Goal: Information Seeking & Learning: Learn about a topic

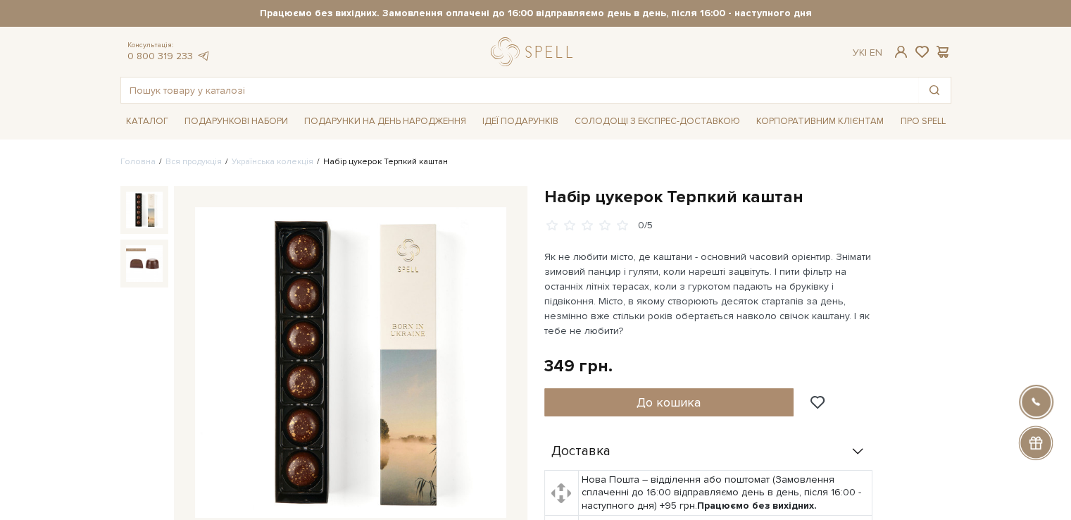
click at [715, 197] on h1 "Набір цукерок Терпкий каштан" at bounding box center [747, 197] width 407 height 22
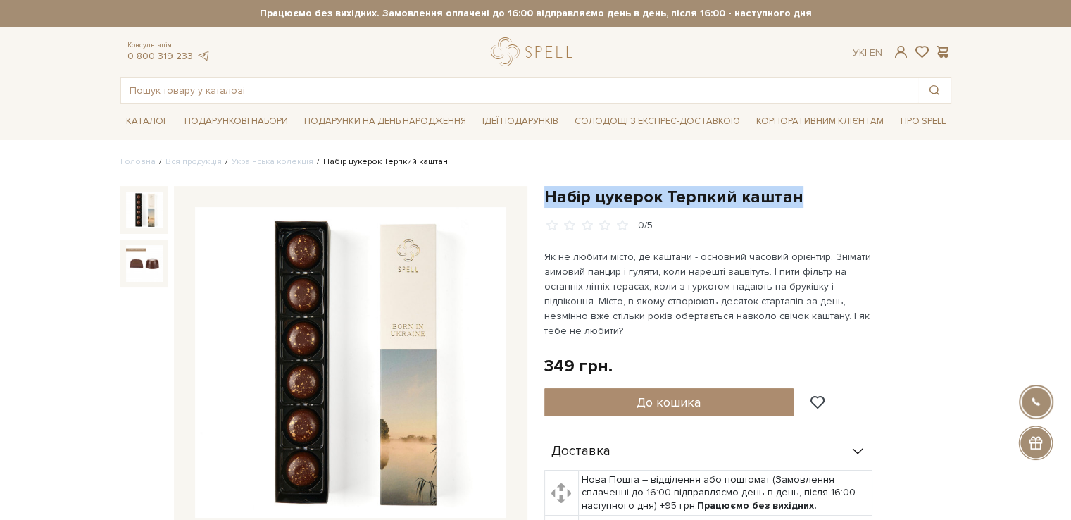
click at [715, 197] on h1 "Набір цукерок Терпкий каштан" at bounding box center [747, 197] width 407 height 22
copy div "Набір цукерок Терпкий каштан"
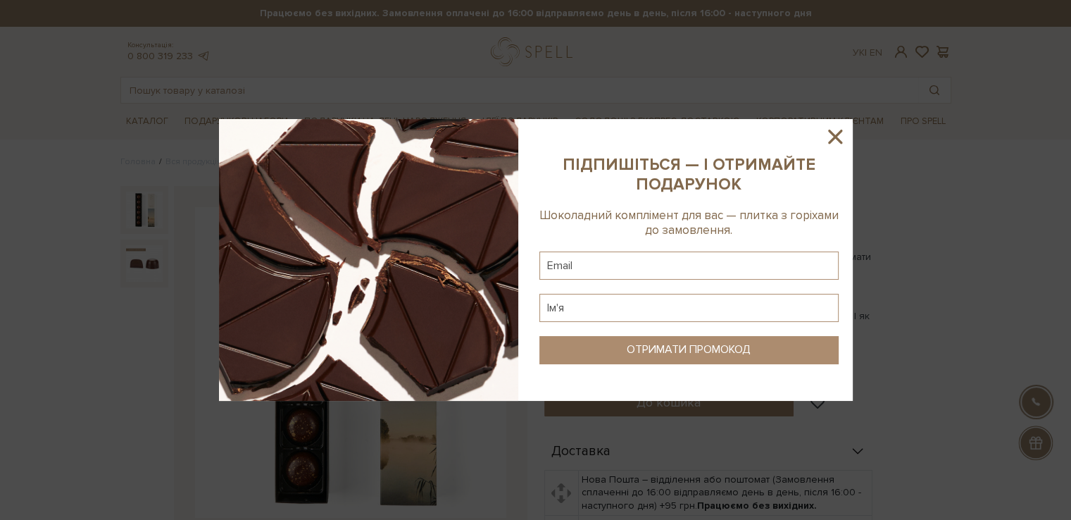
click at [835, 134] on icon at bounding box center [835, 137] width 14 height 14
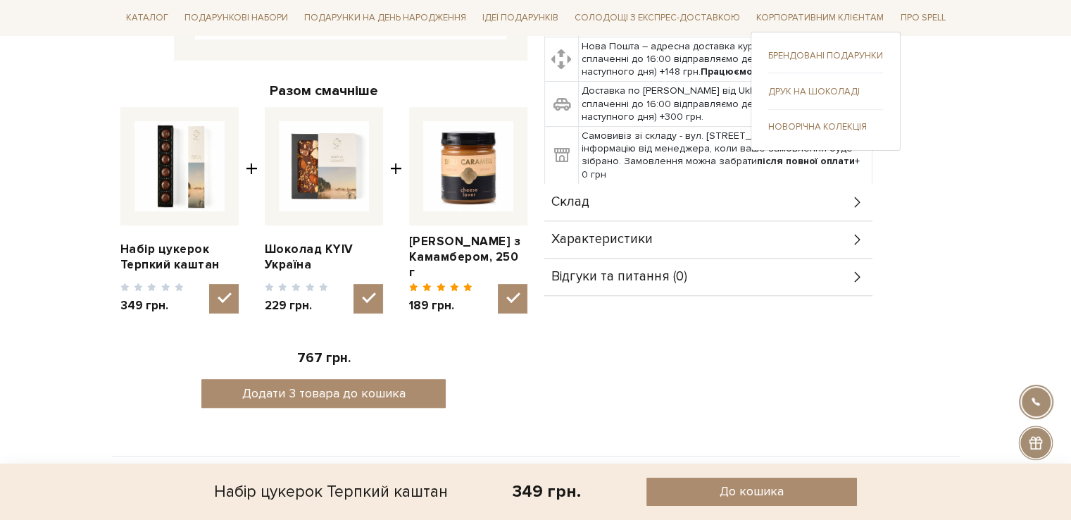
scroll to position [493, 0]
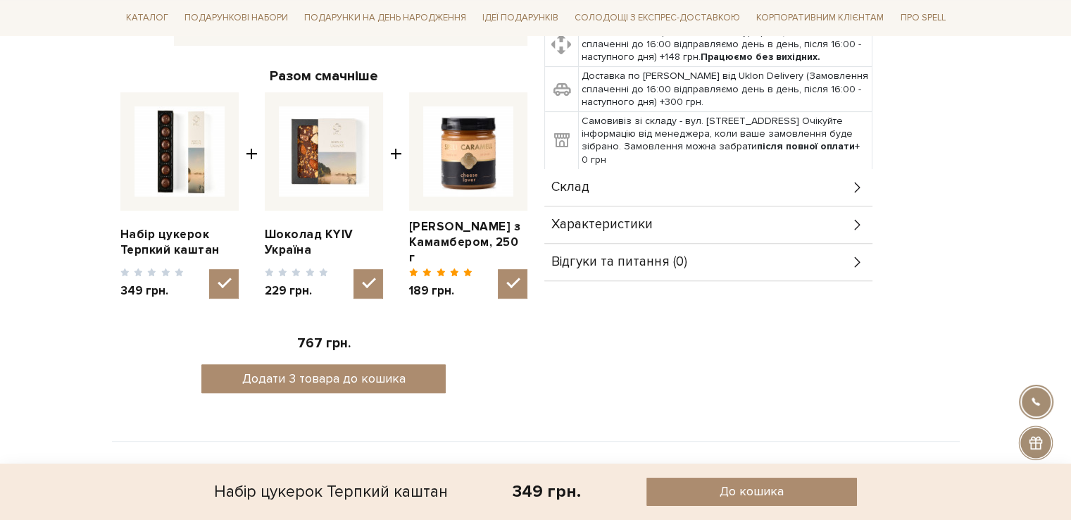
click at [684, 180] on div "Склад" at bounding box center [708, 187] width 328 height 37
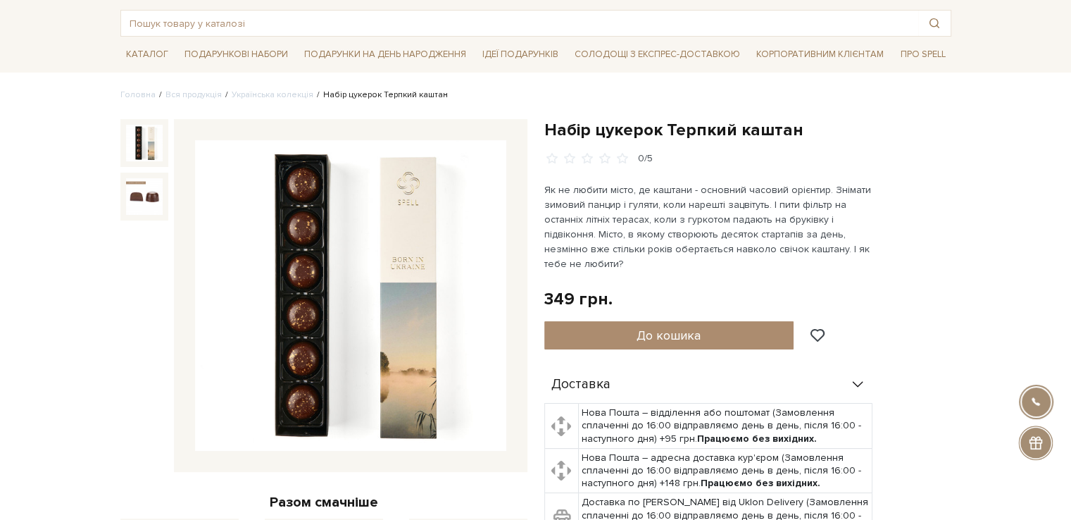
scroll to position [0, 0]
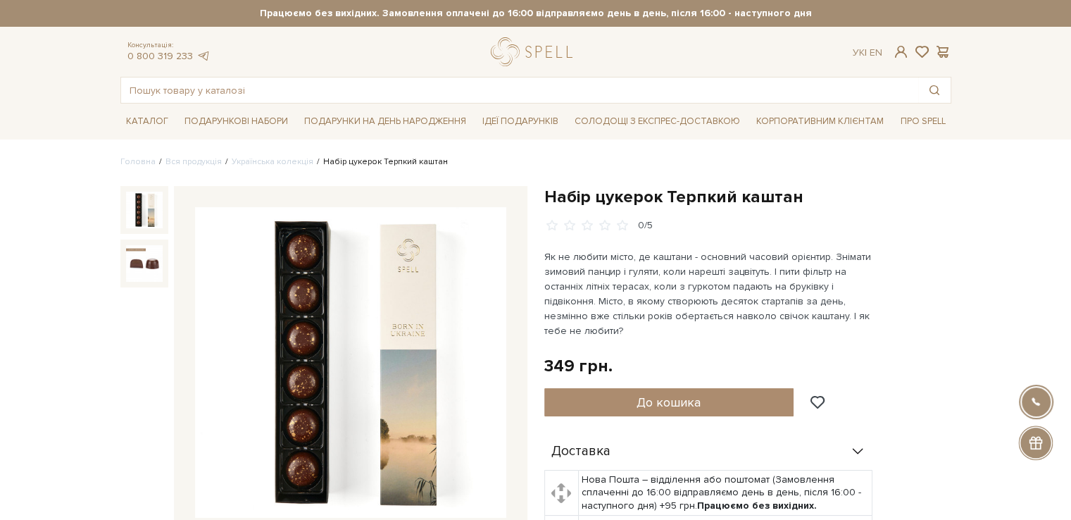
click at [280, 168] on li "Українська колекція" at bounding box center [268, 162] width 92 height 13
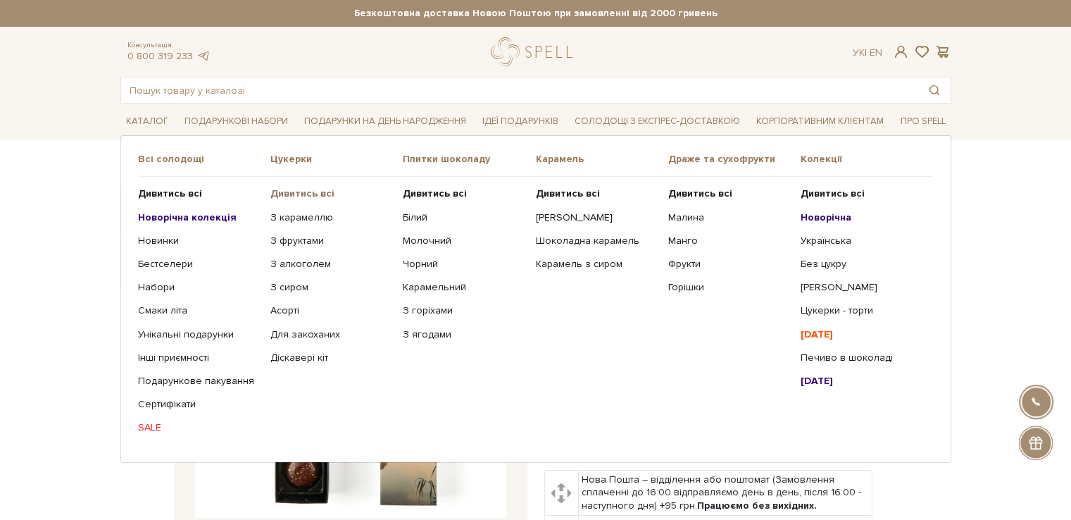
click at [303, 192] on b "Дивитись всі" at bounding box center [302, 193] width 64 height 12
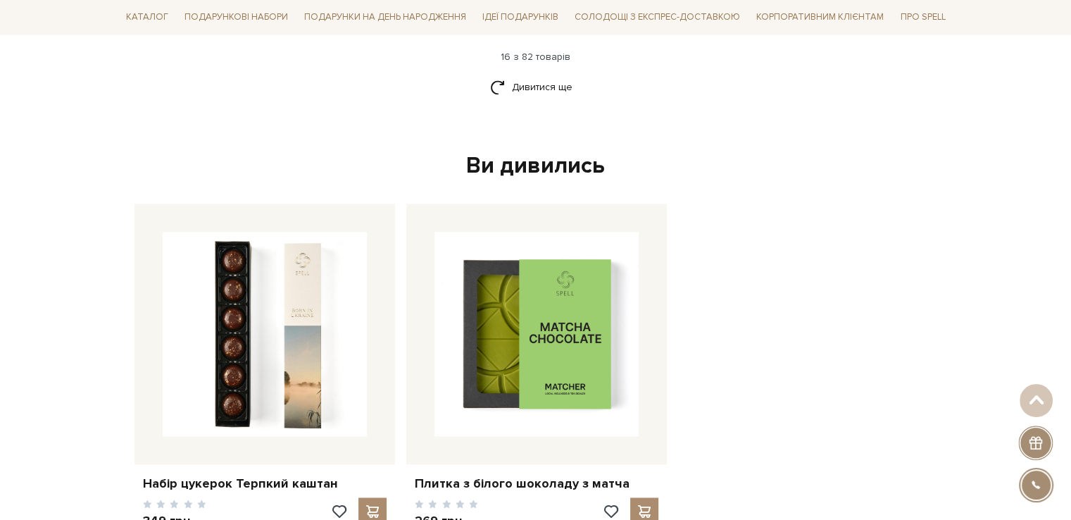
scroll to position [1843, 0]
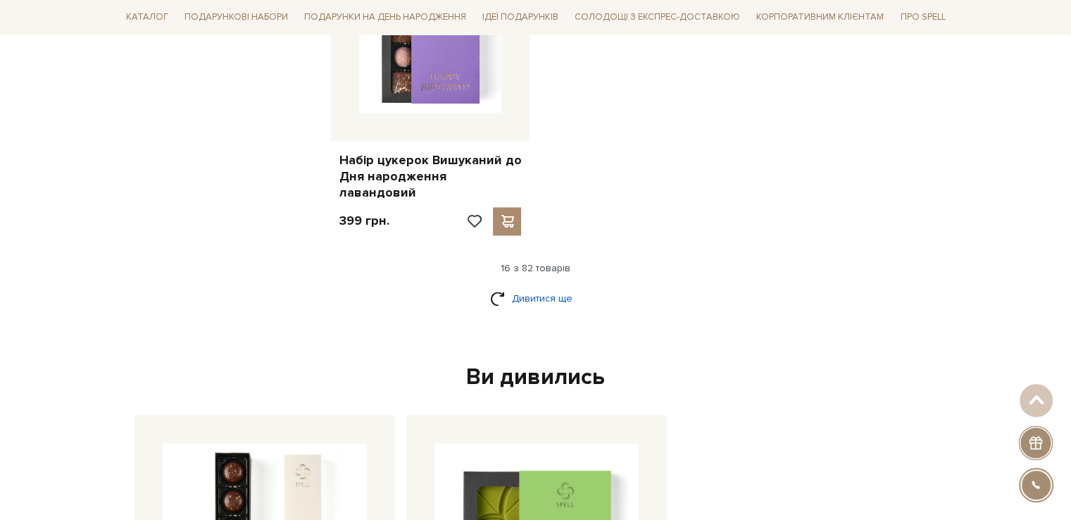
click at [560, 286] on link "Дивитися ще" at bounding box center [536, 298] width 92 height 25
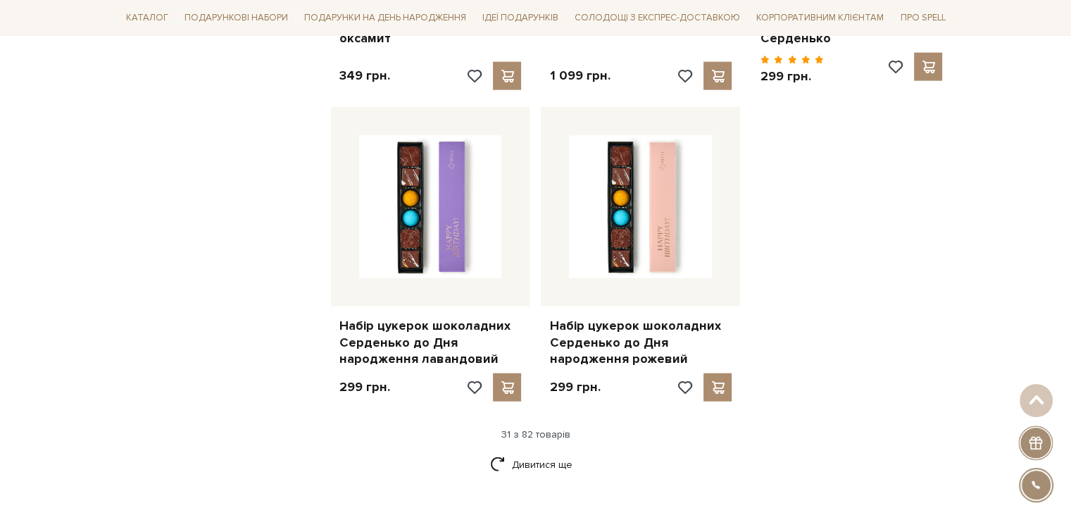
scroll to position [3251, 0]
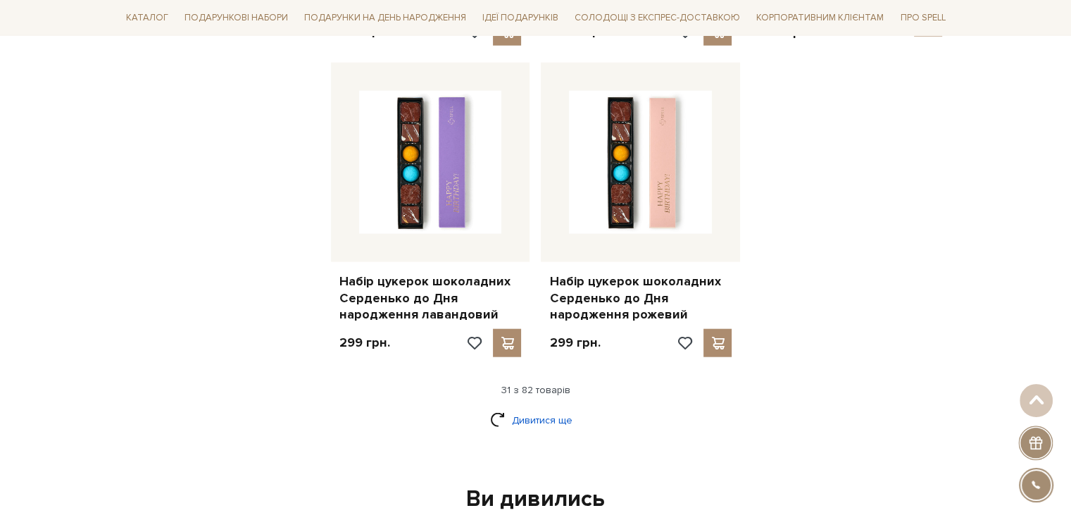
click at [527, 408] on link "Дивитися ще" at bounding box center [536, 420] width 92 height 25
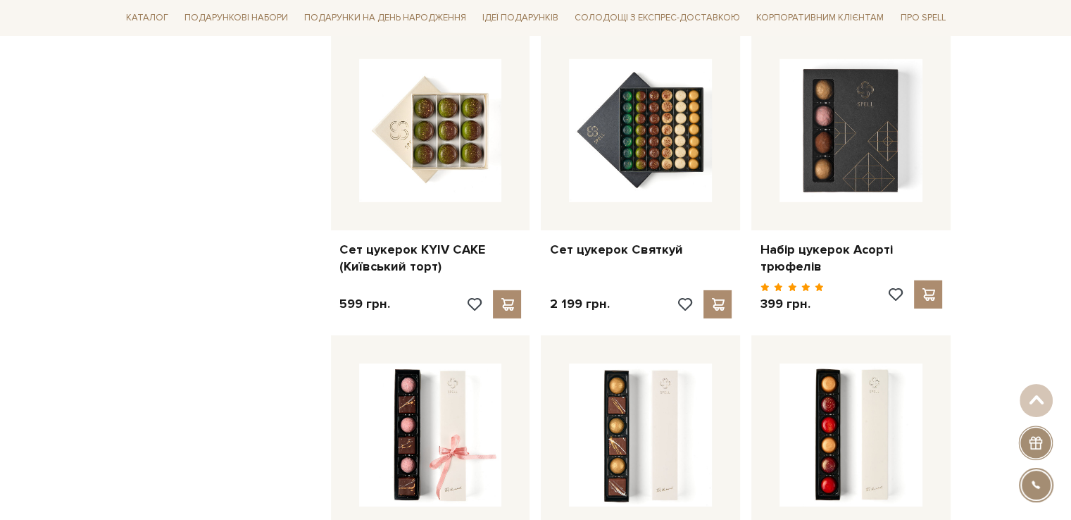
scroll to position [4941, 0]
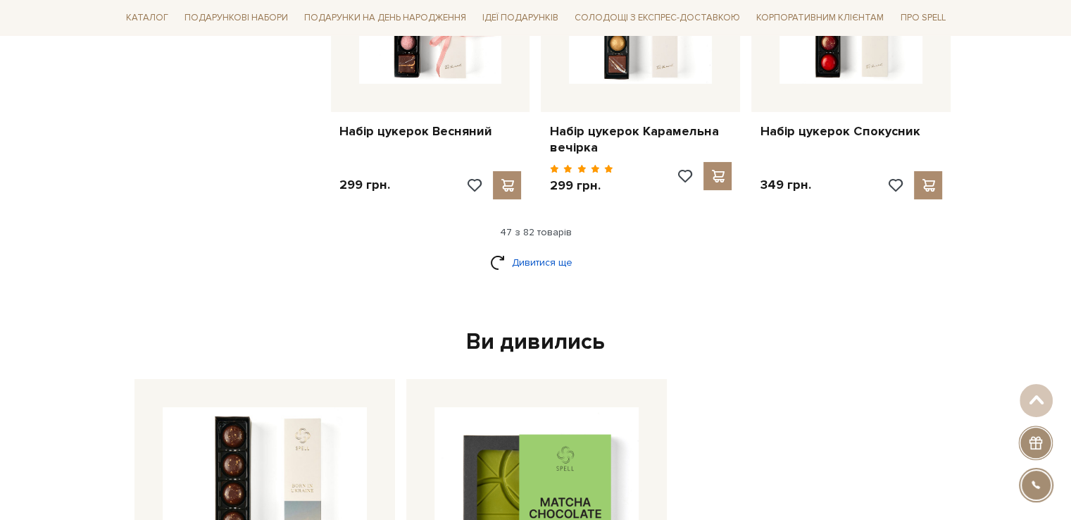
click at [546, 250] on link "Дивитися ще" at bounding box center [536, 262] width 92 height 25
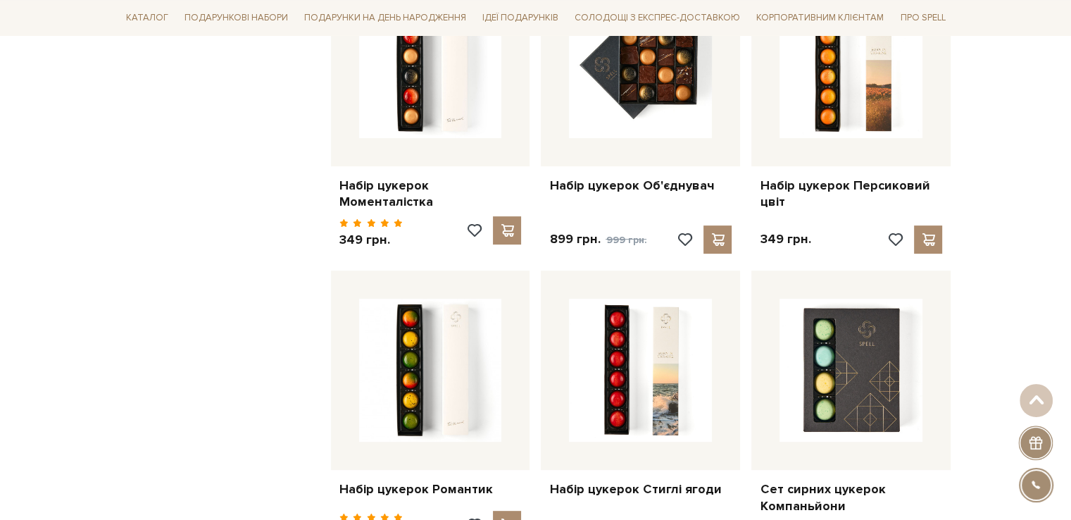
scroll to position [5785, 0]
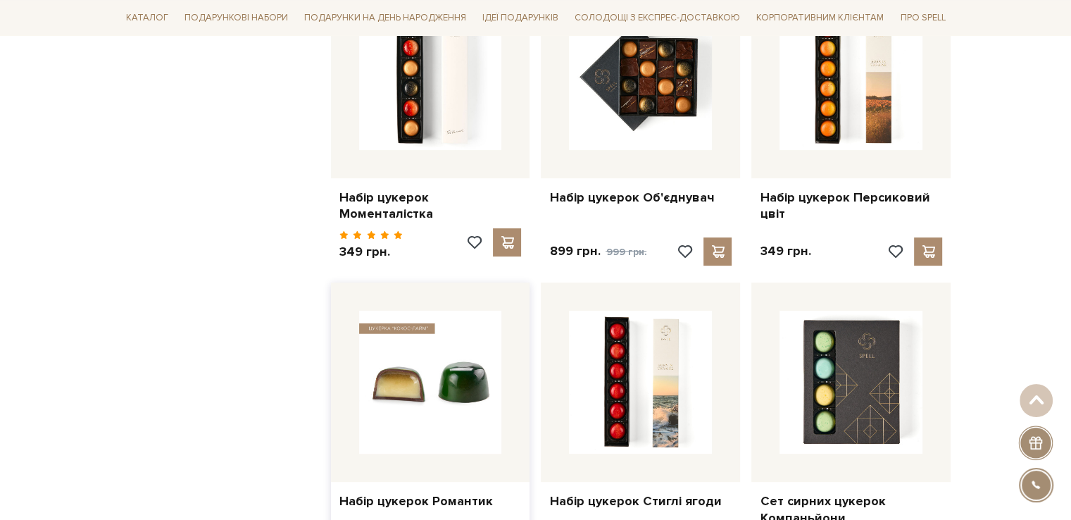
click at [439, 341] on img at bounding box center [430, 382] width 143 height 143
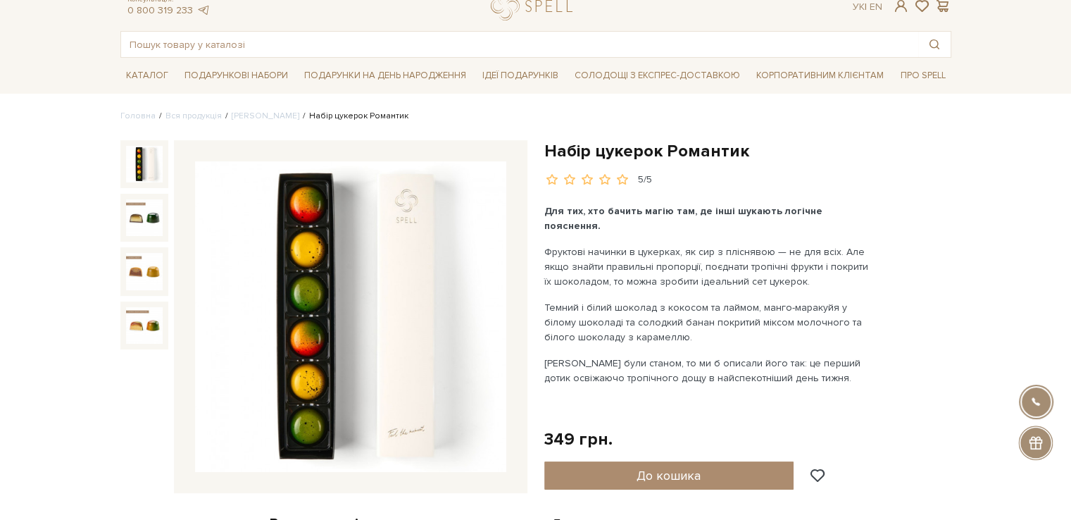
scroll to position [70, 0]
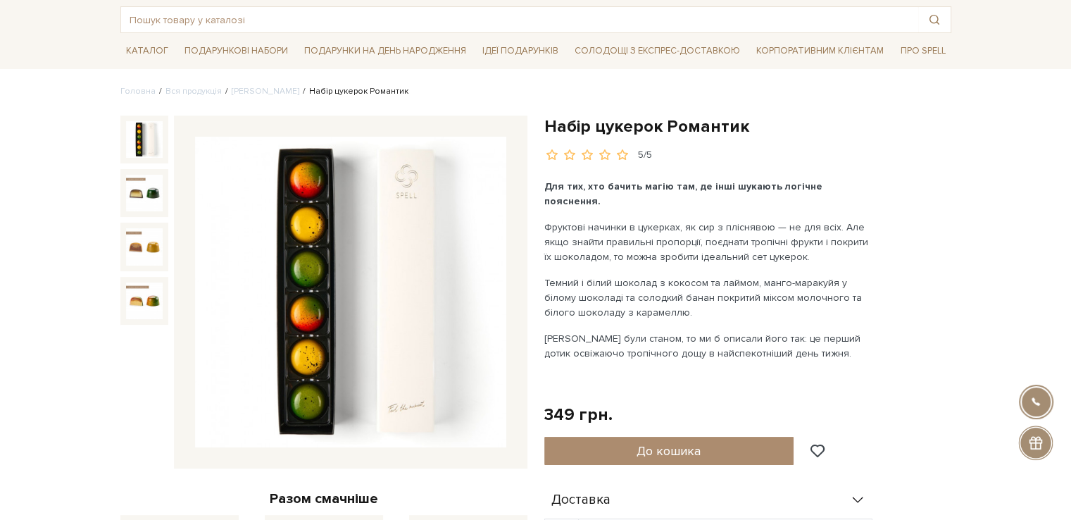
click at [697, 120] on h1 "Набір цукерок Романтик" at bounding box center [747, 126] width 407 height 22
drag, startPoint x: 656, startPoint y: 125, endPoint x: 543, endPoint y: 116, distance: 113.0
click at [543, 116] on div "Набір цукерок Романтик 5/5 Для тих, хто бачить магію там, де інші шукають логіч…" at bounding box center [748, 479] width 424 height 729
copy h1 "Набір цукерок"
